Goal: Information Seeking & Learning: Find specific fact

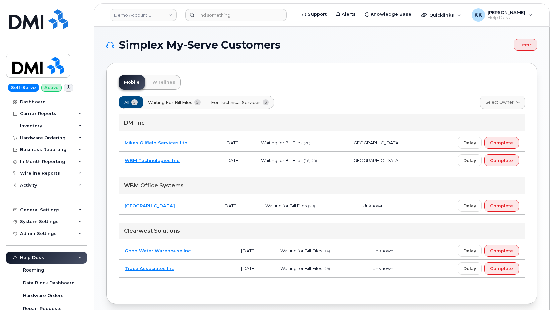
click at [358, 91] on div "All 5 Waiting for Bill Files 5 For Technical Services 3 Select Owner All Dallas…" at bounding box center [322, 191] width 406 height 202
click at [196, 199] on td "[GEOGRAPHIC_DATA]" at bounding box center [168, 206] width 99 height 18
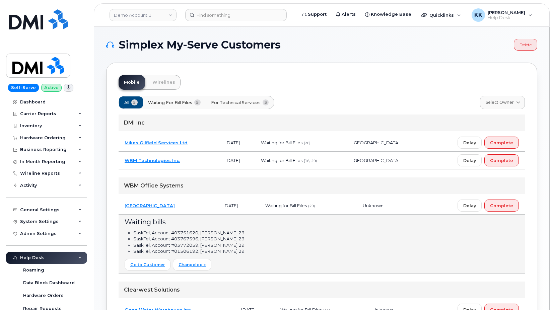
click at [206, 157] on td "WBM Technologies Inc." at bounding box center [169, 161] width 101 height 18
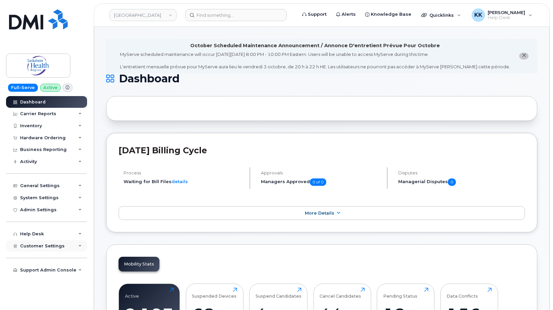
click at [40, 251] on div "Customer Settings" at bounding box center [46, 246] width 81 height 12
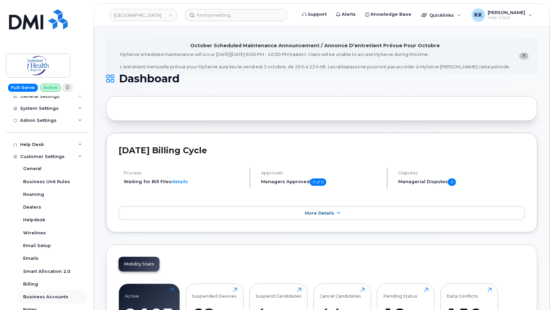
scroll to position [129, 0]
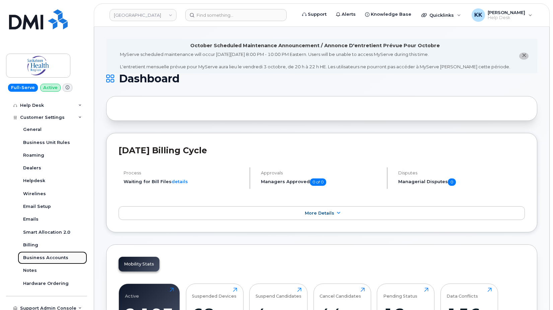
click at [48, 256] on div "Business Accounts" at bounding box center [45, 258] width 45 height 6
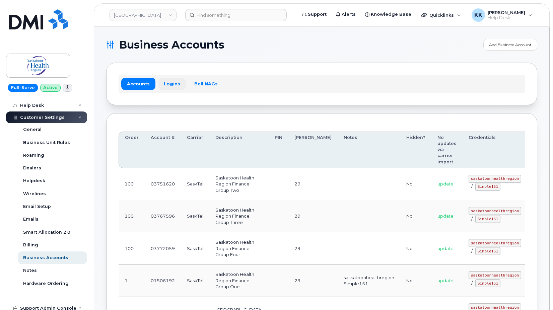
click at [176, 82] on link "Logins" at bounding box center [172, 84] width 28 height 12
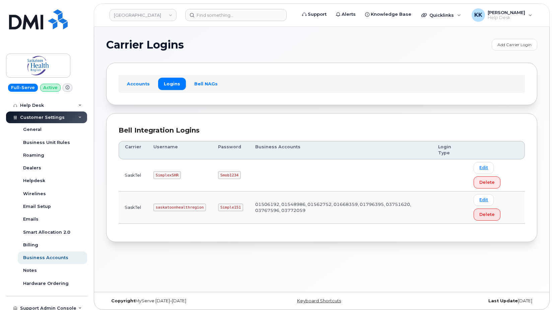
click at [182, 208] on code "saskatoonhealthregion" at bounding box center [179, 208] width 53 height 8
click at [167, 209] on code "saskatoonhealthregion" at bounding box center [179, 208] width 53 height 8
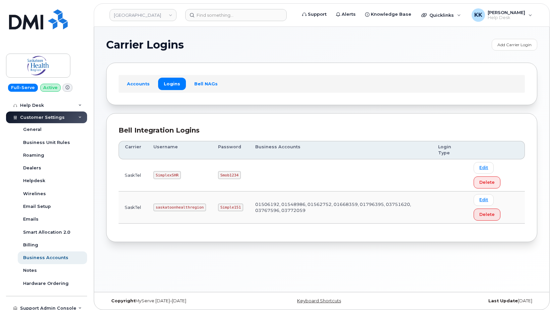
click at [167, 209] on code "saskatoonhealthregion" at bounding box center [179, 208] width 53 height 8
click at [231, 208] on code "Simple151" at bounding box center [230, 208] width 25 height 8
copy code "Simple151"
click at [186, 210] on code "saskatoonhealthregion" at bounding box center [179, 208] width 53 height 8
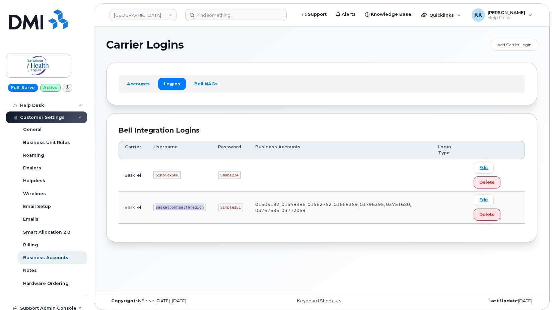
click at [186, 210] on code "saskatoonhealthregion" at bounding box center [179, 208] width 53 height 8
copy code "saskatoonhealthregion"
click at [223, 209] on code "Simple151" at bounding box center [230, 208] width 25 height 8
copy code "Simple151"
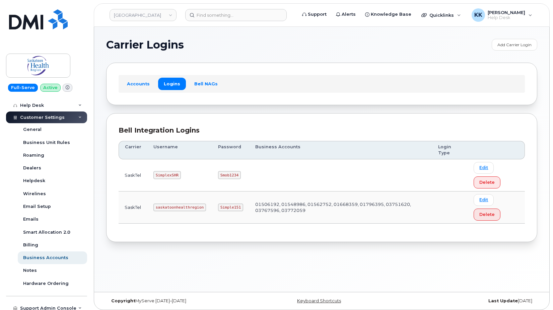
click at [302, 108] on section "Carrier Logins Add Carrier Login Accounts Logins Bell NAGs Bell Integration Log…" at bounding box center [321, 140] width 431 height 203
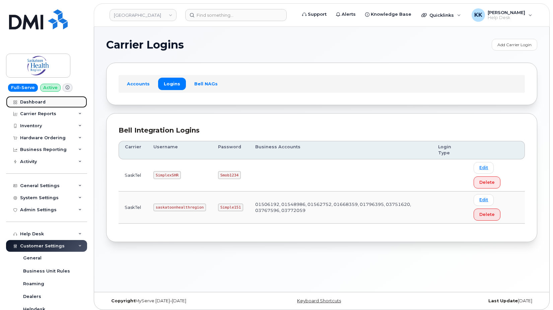
click at [30, 106] on link "Dashboard" at bounding box center [46, 102] width 81 height 12
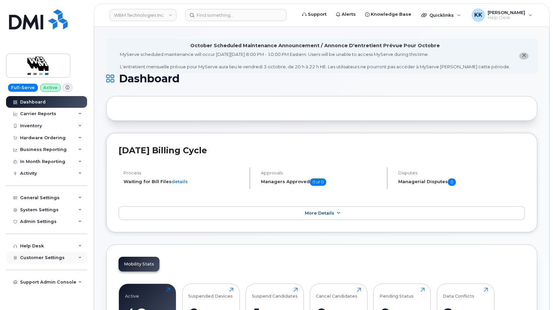
click at [46, 256] on span "Customer Settings" at bounding box center [42, 257] width 45 height 5
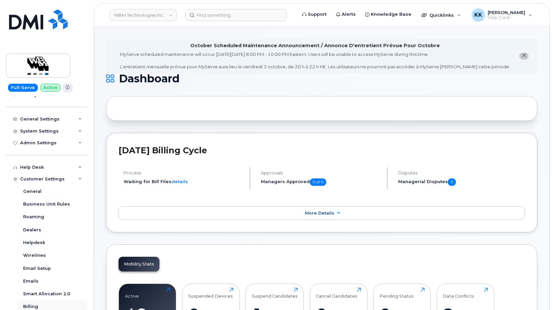
scroll to position [129, 0]
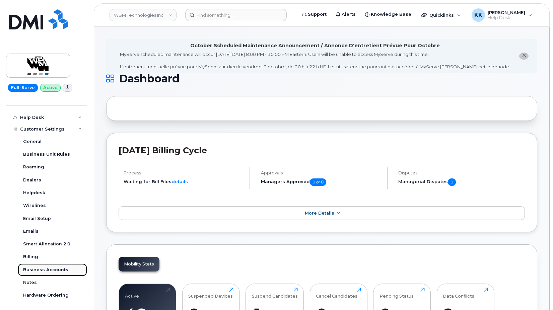
click at [37, 270] on div "Business Accounts" at bounding box center [45, 270] width 45 height 6
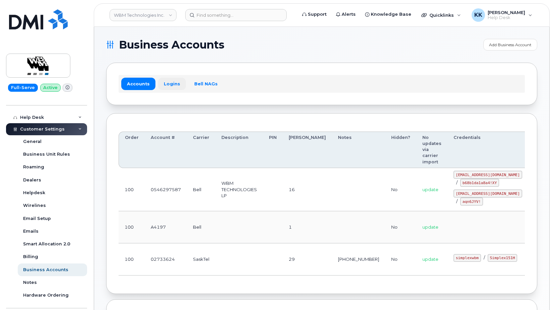
click at [167, 85] on link "Logins" at bounding box center [172, 84] width 28 height 12
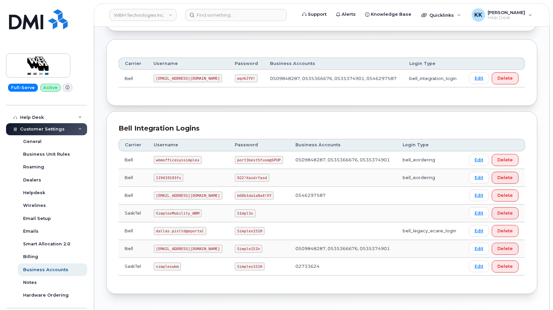
scroll to position [97, 0]
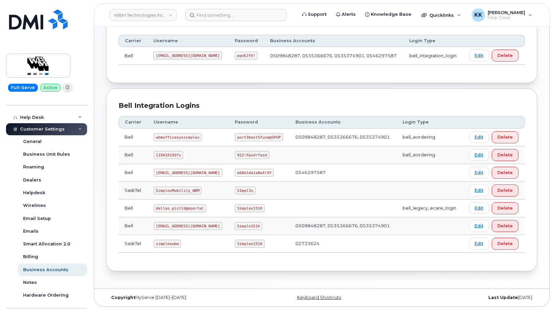
click at [175, 243] on code "simplexwbm" at bounding box center [167, 244] width 27 height 8
copy code "simplexwbm"
click at [245, 242] on code "Simplex151H" at bounding box center [250, 244] width 30 height 8
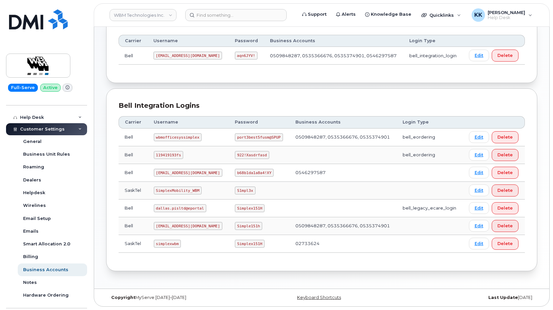
click at [245, 242] on code "Simplex151H" at bounding box center [250, 244] width 30 height 8
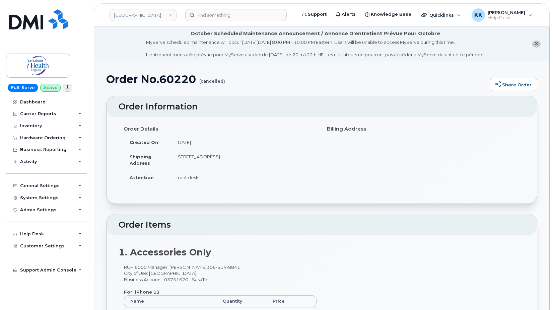
click at [40, 136] on div "Hardware Ordering" at bounding box center [43, 137] width 46 height 5
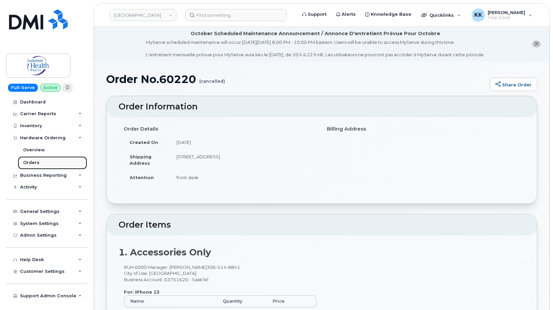
click at [35, 158] on link "Orders" at bounding box center [52, 162] width 69 height 13
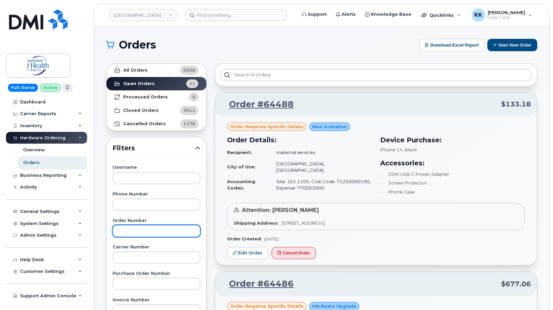
click at [129, 232] on input "text" at bounding box center [157, 231] width 88 height 12
paste input "64114"
type input "64114"
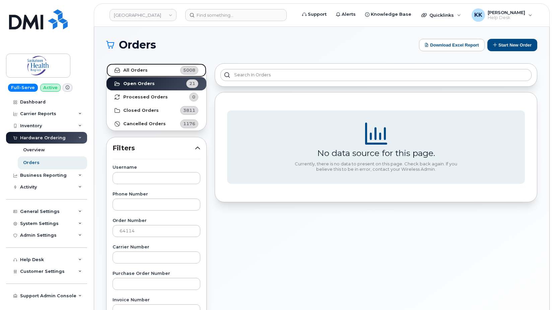
click at [161, 72] on link "All Orders 5008" at bounding box center [157, 70] width 100 height 13
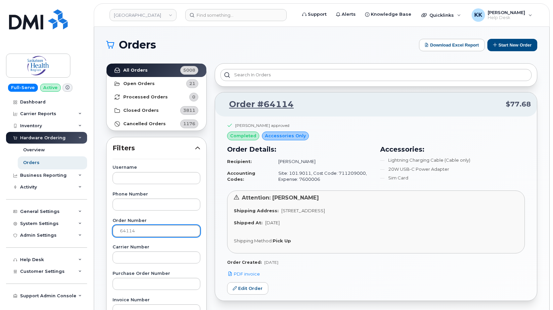
click at [161, 232] on input "64114" at bounding box center [157, 231] width 88 height 12
click at [255, 289] on link "Edit Order" at bounding box center [247, 288] width 41 height 12
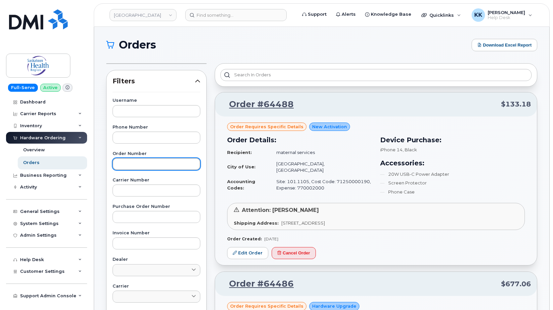
click at [139, 164] on input "text" at bounding box center [157, 164] width 88 height 12
paste input "64114"
type input "64114"
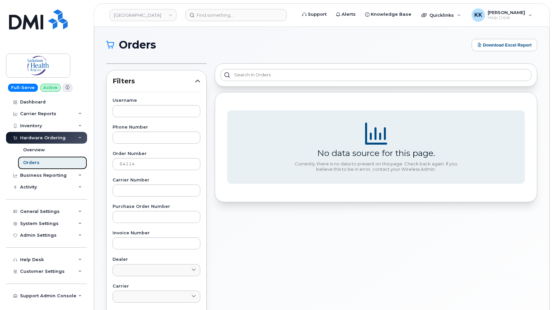
click at [41, 163] on link "Orders" at bounding box center [52, 162] width 69 height 13
click at [35, 148] on div "Overview" at bounding box center [34, 150] width 22 height 6
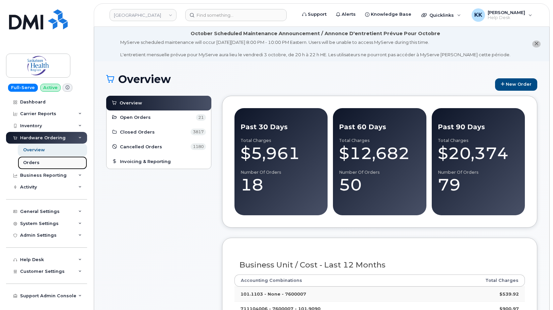
click at [44, 163] on link "Orders" at bounding box center [52, 162] width 69 height 13
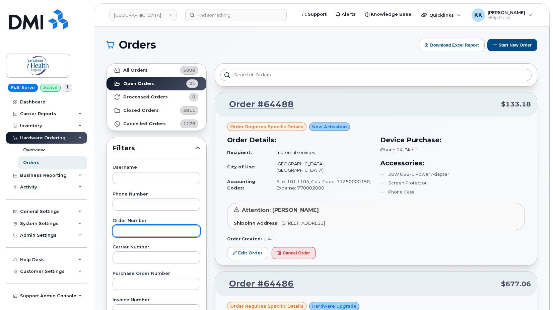
click at [149, 230] on input "text" at bounding box center [157, 231] width 88 height 12
paste input "64114"
type input "64114"
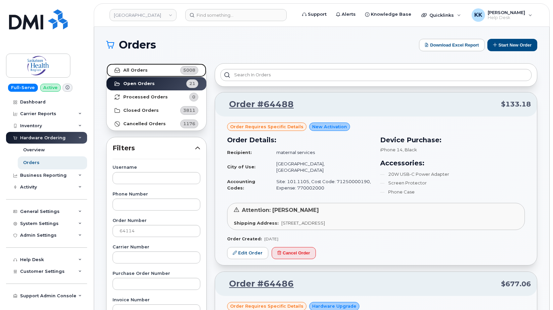
click at [153, 71] on link "All Orders 5008" at bounding box center [157, 70] width 100 height 13
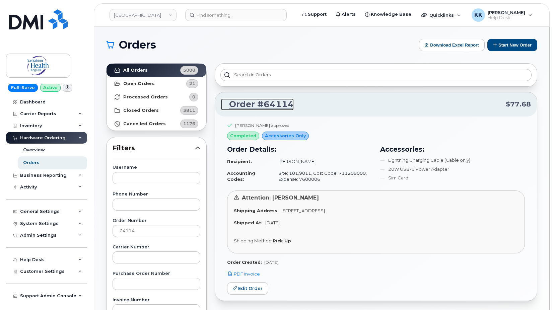
click at [267, 106] on link "Order #64114" at bounding box center [257, 104] width 73 height 12
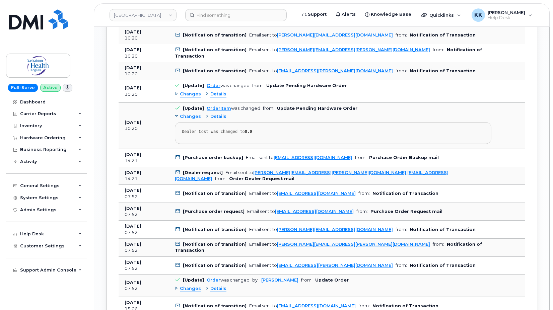
scroll to position [854, 0]
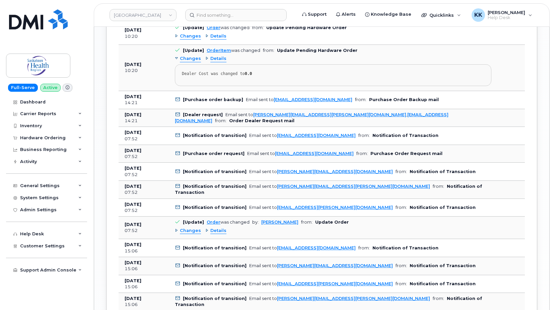
click at [175, 232] on div "Changes" at bounding box center [188, 231] width 26 height 6
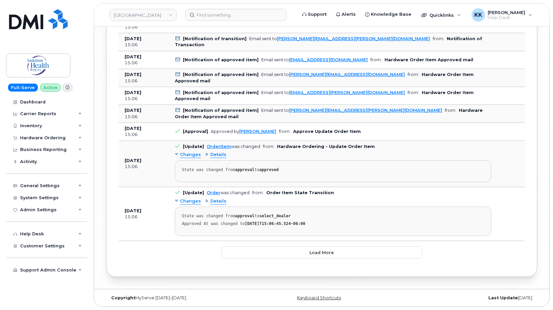
scroll to position [1208, 0]
click at [309, 255] on button "Load more" at bounding box center [321, 252] width 201 height 12
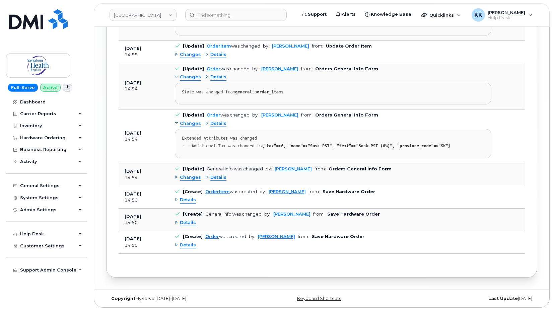
scroll to position [1704, 0]
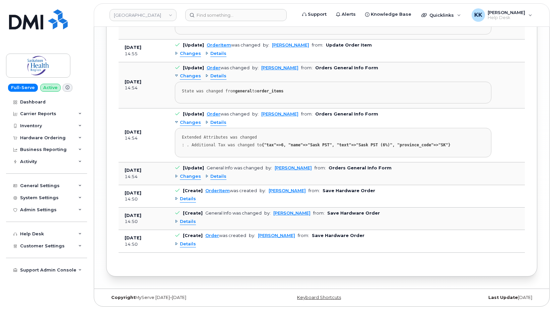
click at [179, 244] on div "Details" at bounding box center [185, 244] width 21 height 6
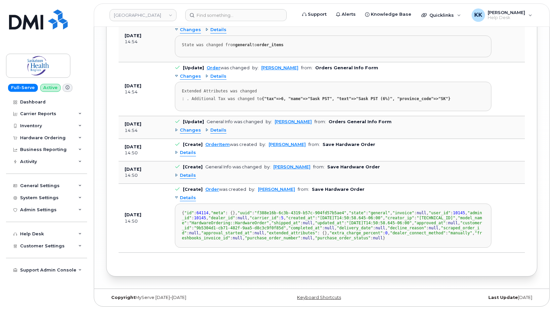
scroll to position [1841, 0]
click at [178, 173] on div "Details" at bounding box center [185, 176] width 21 height 6
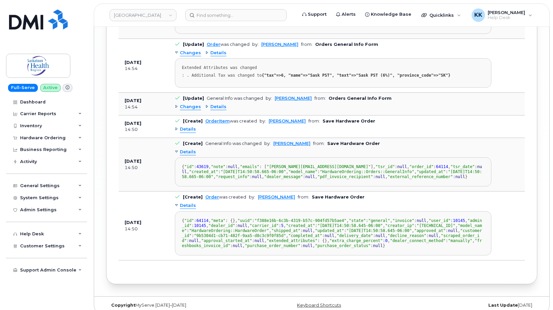
scroll to position [1773, 0]
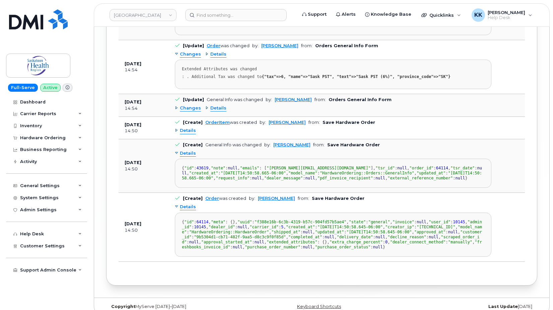
click at [178, 132] on div "Details" at bounding box center [185, 131] width 21 height 6
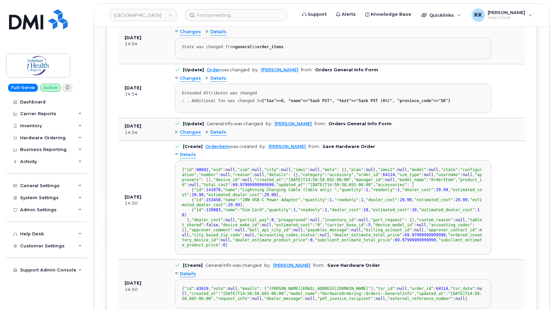
scroll to position [1738, 0]
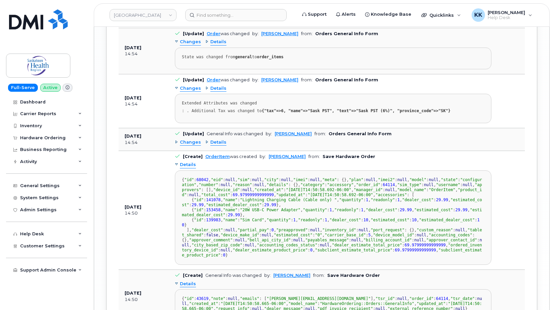
click at [177, 143] on div "Changes" at bounding box center [188, 142] width 26 height 6
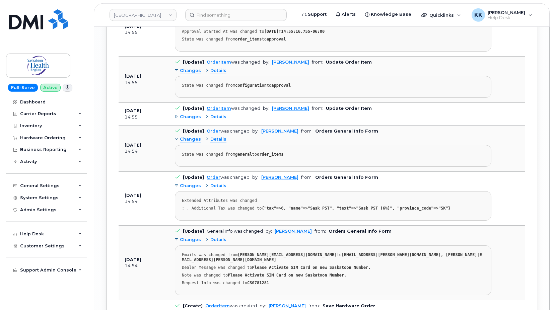
scroll to position [1636, 0]
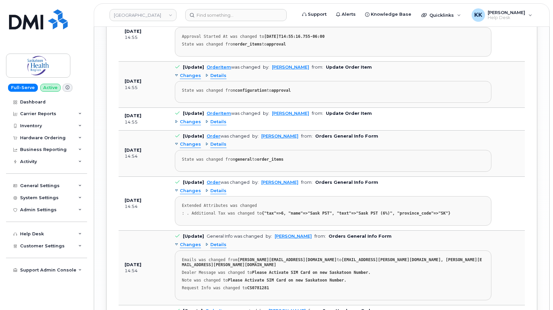
click at [178, 123] on div "Changes" at bounding box center [188, 122] width 26 height 6
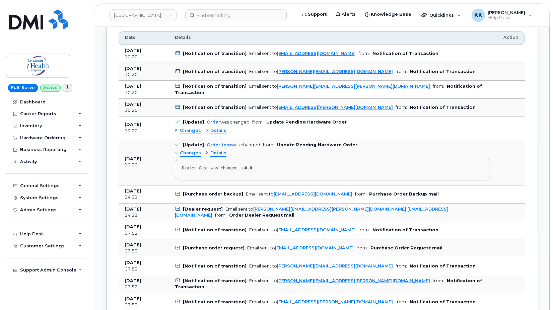
scroll to position [747, 0]
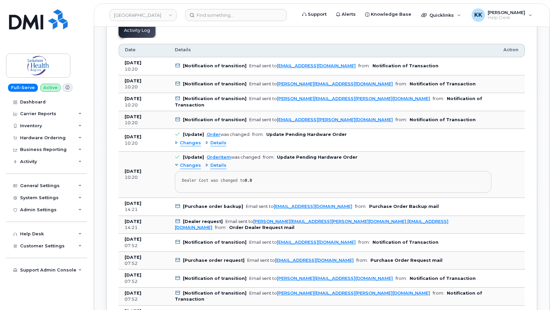
click at [177, 144] on div "Changes" at bounding box center [188, 143] width 26 height 6
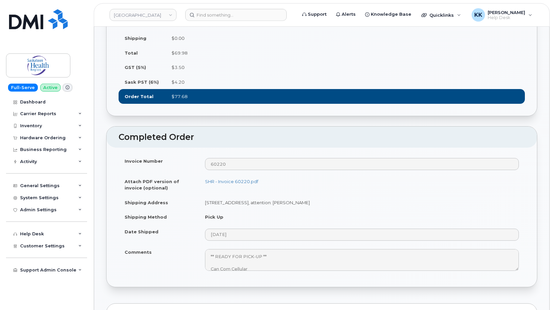
scroll to position [440, 0]
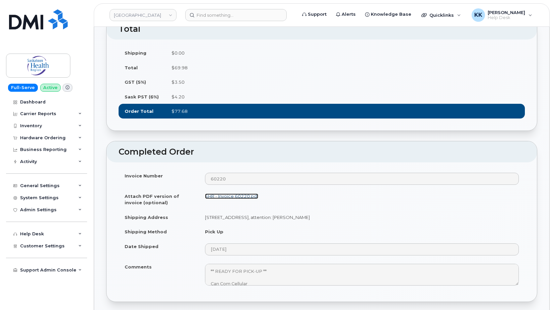
click at [212, 198] on link "SHR - Invoice 60220.pdf" at bounding box center [231, 196] width 53 height 5
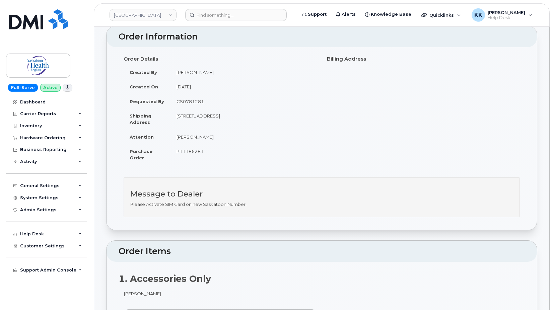
scroll to position [0, 0]
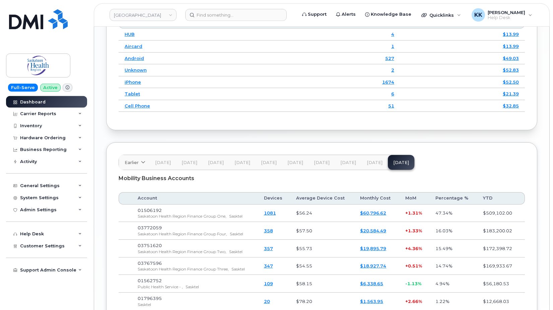
scroll to position [991, 0]
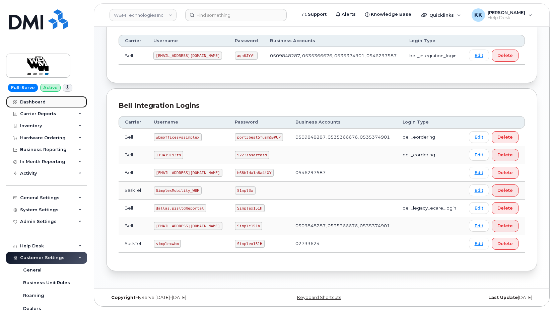
click at [31, 104] on div "Dashboard" at bounding box center [32, 102] width 25 height 5
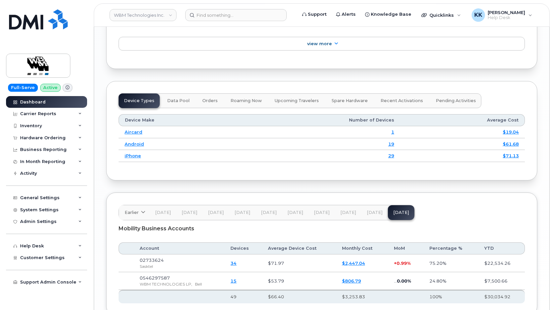
scroll to position [873, 0]
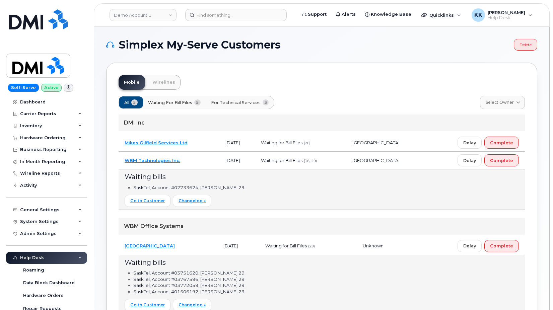
scroll to position [118, 0]
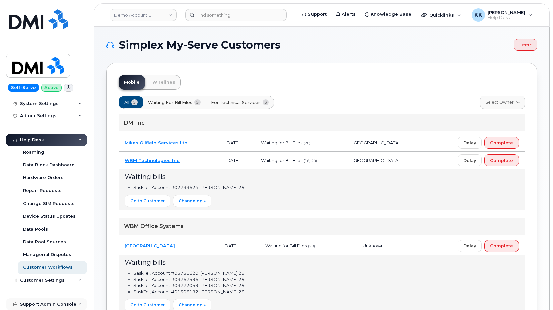
click at [46, 307] on div "Support Admin Console" at bounding box center [48, 304] width 56 height 5
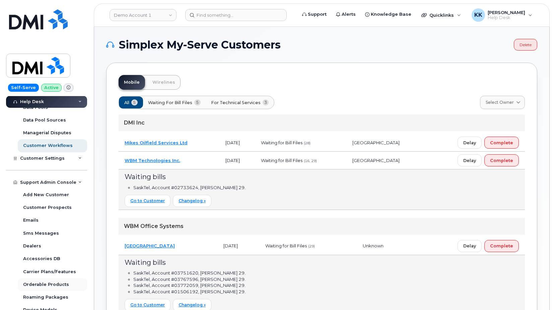
scroll to position [246, 0]
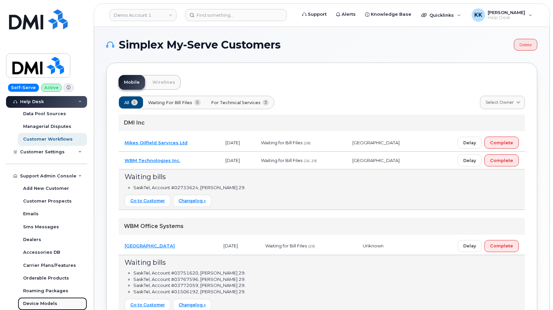
click at [42, 301] on link "Device Models" at bounding box center [52, 304] width 69 height 13
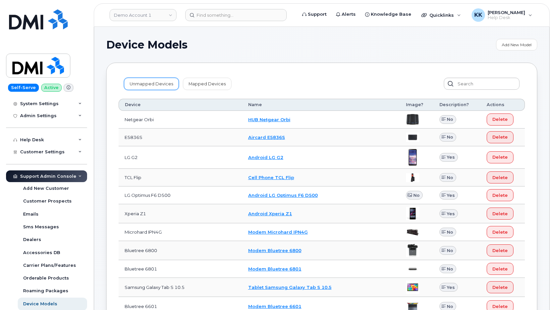
click at [133, 80] on link "Unmapped Devices" at bounding box center [151, 84] width 55 height 12
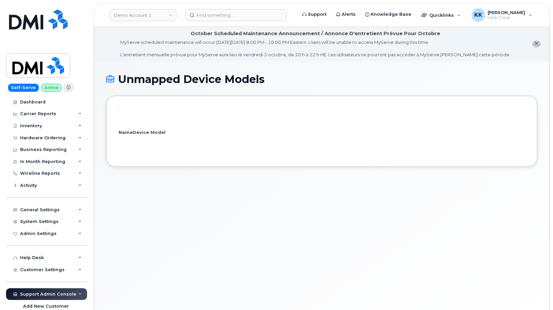
select select "25"
